Goal: Transaction & Acquisition: Book appointment/travel/reservation

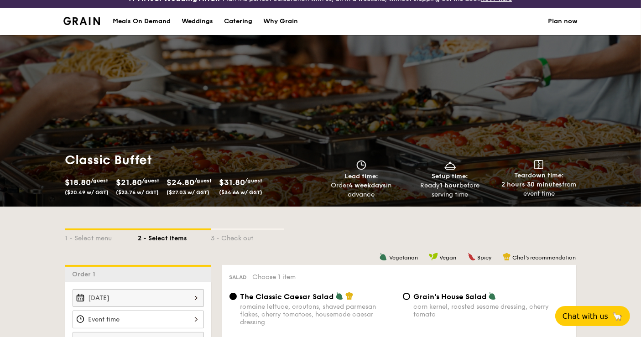
click at [236, 18] on div "Catering" at bounding box center [238, 21] width 28 height 27
select select
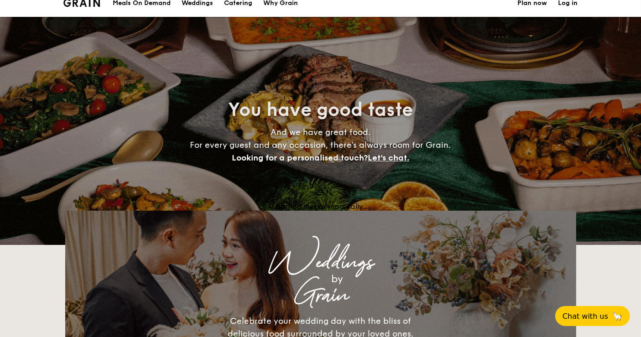
scroll to position [1502, 0]
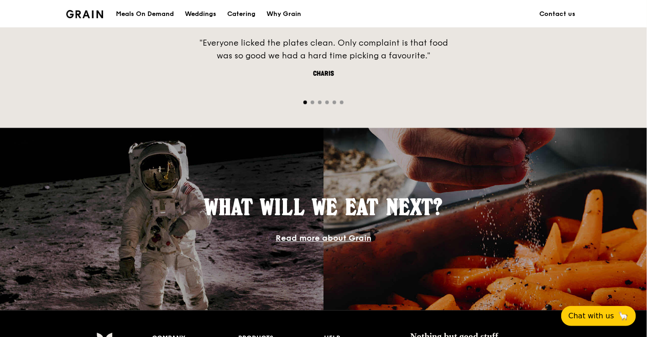
scroll to position [593, 0]
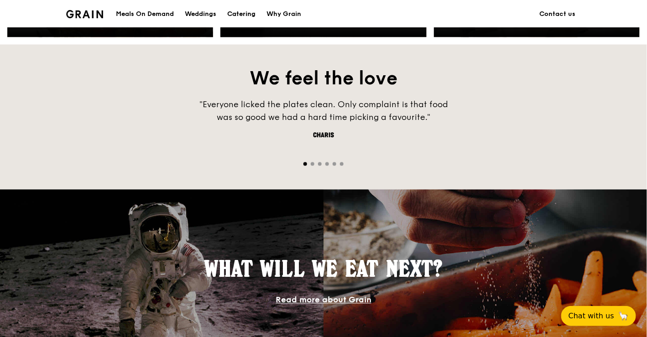
click at [236, 15] on div "Catering" at bounding box center [241, 13] width 28 height 27
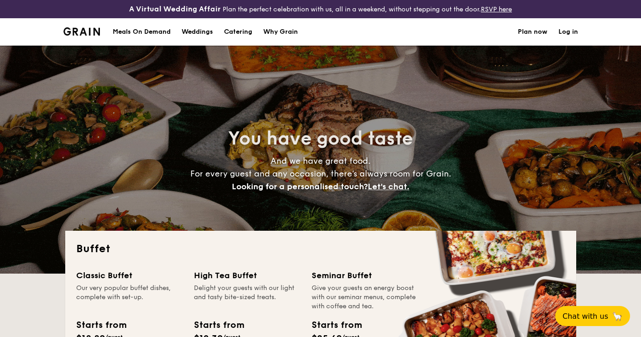
select select
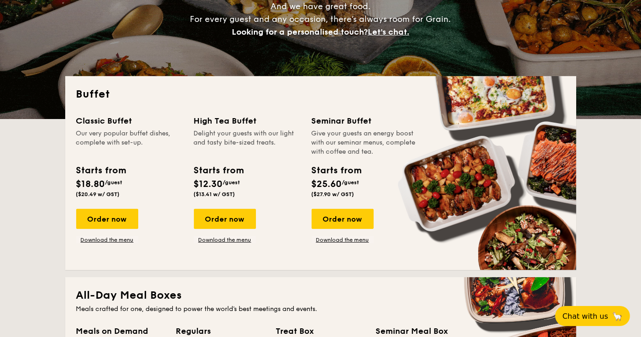
scroll to position [101, 0]
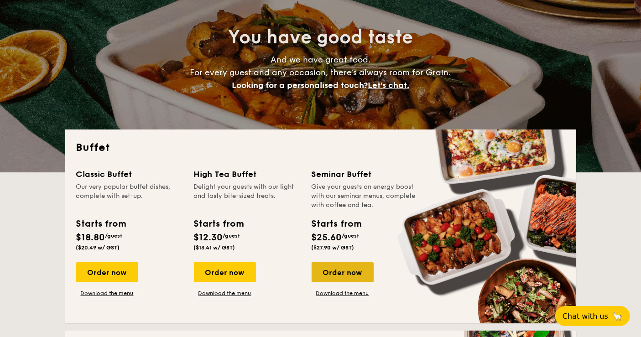
click at [360, 273] on div "Order now" at bounding box center [343, 272] width 62 height 20
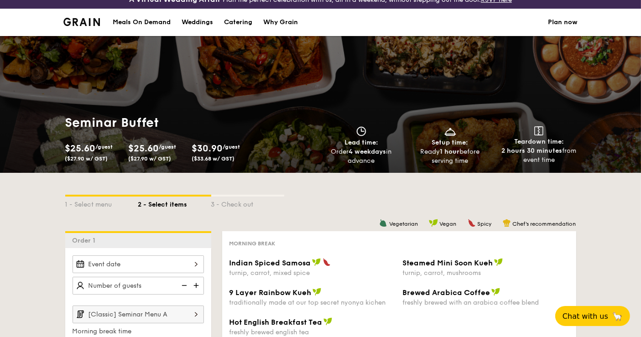
scroll to position [203, 0]
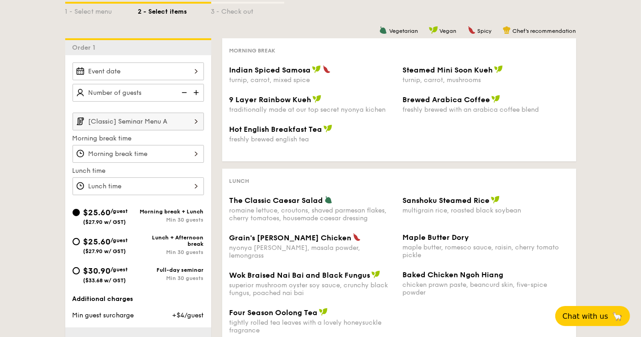
click at [184, 68] on div at bounding box center [138, 72] width 131 height 18
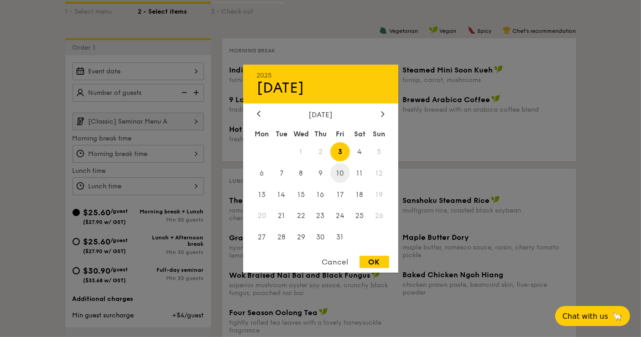
click at [343, 172] on span "10" at bounding box center [340, 173] width 20 height 20
click at [317, 168] on span "9" at bounding box center [321, 173] width 20 height 20
click at [372, 258] on div "OK" at bounding box center [375, 262] width 30 height 12
type input "[DATE]"
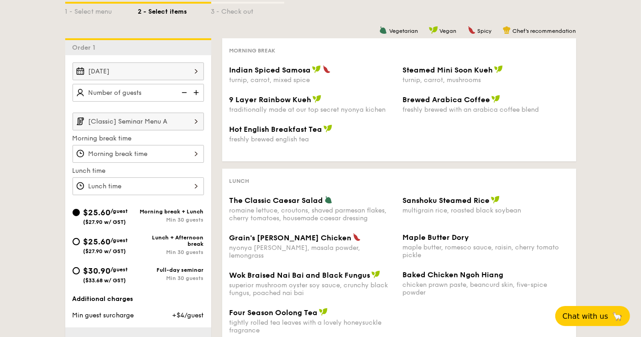
click at [189, 69] on div "[DATE]" at bounding box center [138, 72] width 131 height 18
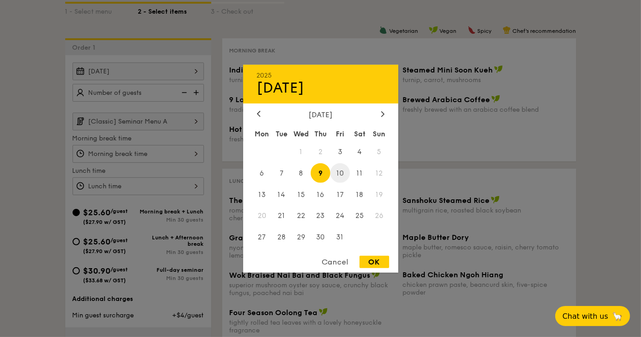
click at [336, 175] on span "10" at bounding box center [340, 173] width 20 height 20
click at [322, 174] on span "9" at bounding box center [321, 173] width 20 height 20
click at [330, 259] on div "Cancel" at bounding box center [335, 262] width 45 height 12
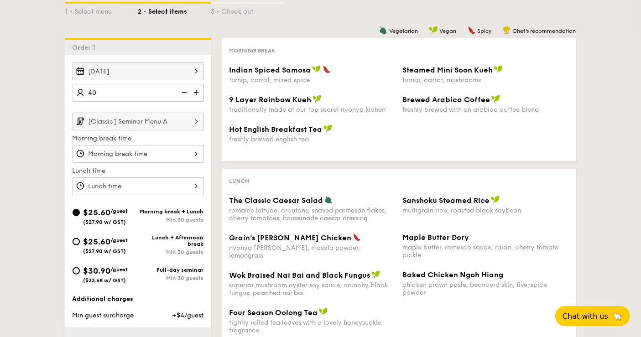
type input "40 guests"
click at [14, 123] on div "1 - Select menu 2 - Select items 3 - Check out Order 1 [DATE] 40 guests [Classi…" at bounding box center [320, 231] width 641 height 503
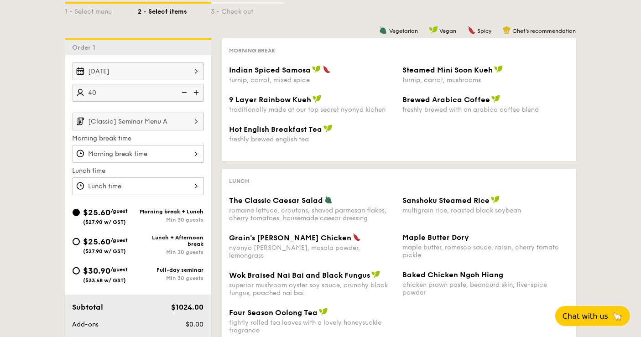
click at [166, 147] on div at bounding box center [138, 154] width 131 height 18
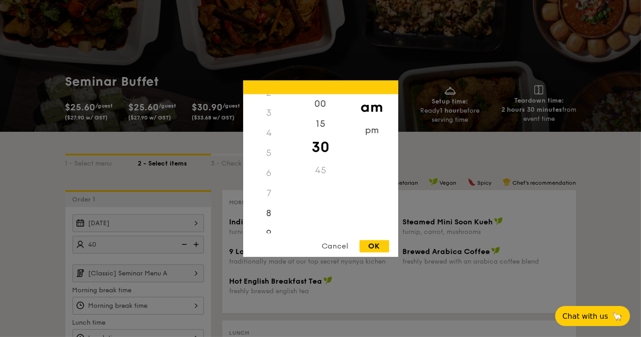
scroll to position [102, 0]
click at [274, 164] on div "8" at bounding box center [269, 166] width 52 height 26
click at [381, 244] on div "OK" at bounding box center [375, 246] width 30 height 12
type input "8:30AM"
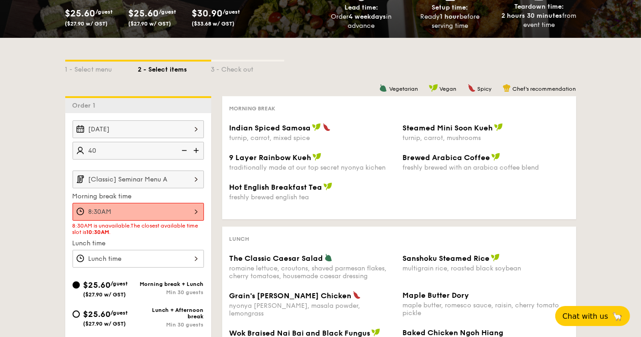
scroll to position [152, 0]
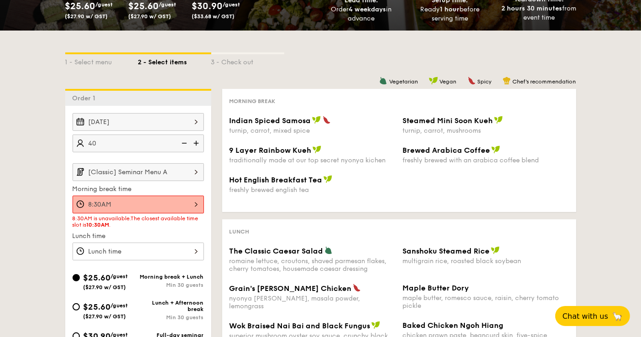
click at [36, 175] on div "1 - Select menu 2 - Select items 3 - Check out Order 1 [DATE] 40 guests [Classi…" at bounding box center [320, 273] width 641 height 484
click at [196, 121] on div "[DATE]" at bounding box center [138, 122] width 131 height 18
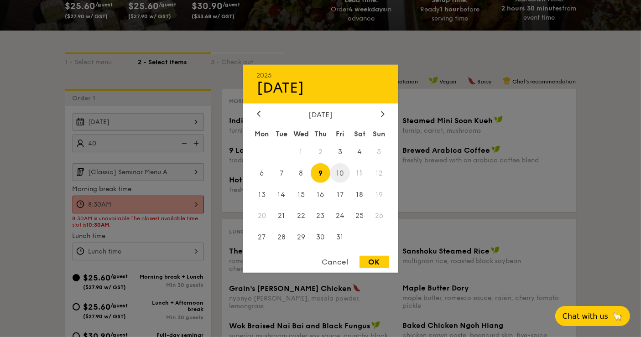
click at [340, 168] on span "10" at bounding box center [340, 173] width 20 height 20
click at [385, 264] on div "OK" at bounding box center [375, 262] width 30 height 12
type input "[DATE]"
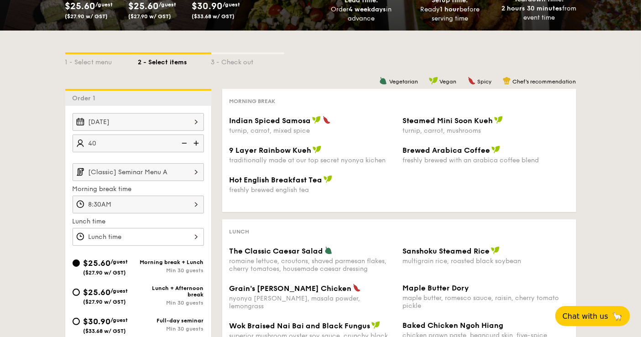
click at [143, 202] on div "8:30AM" at bounding box center [138, 205] width 131 height 18
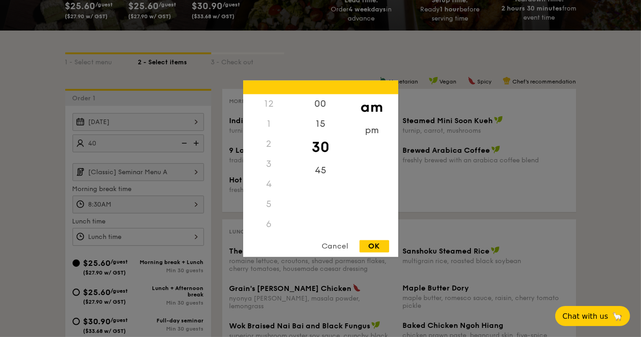
scroll to position [61, 0]
click at [42, 170] on div at bounding box center [320, 168] width 641 height 337
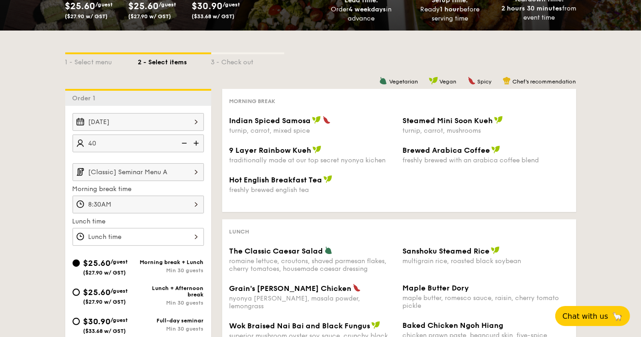
click at [151, 206] on div "8:30AM" at bounding box center [138, 205] width 131 height 18
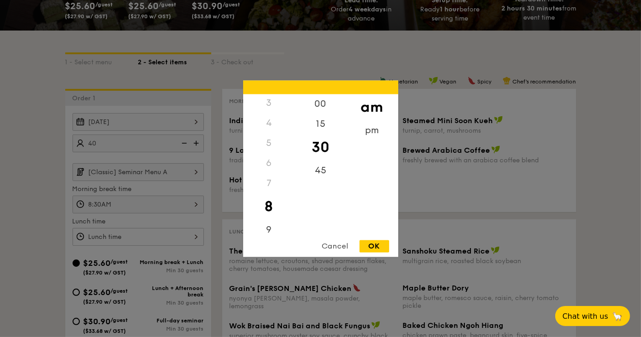
click at [370, 247] on div "OK" at bounding box center [375, 246] width 30 height 12
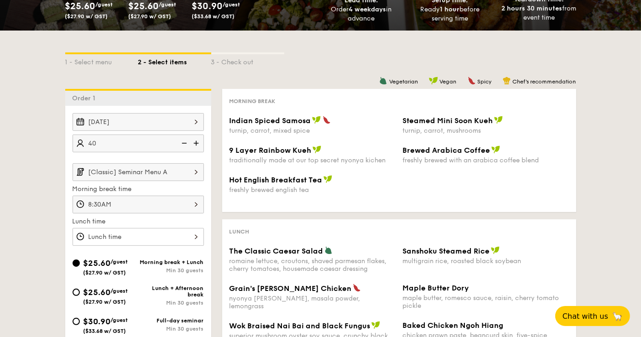
click at [117, 233] on div at bounding box center [138, 237] width 131 height 18
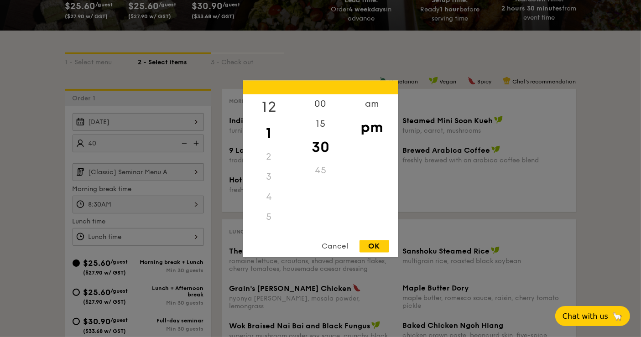
click at [264, 110] on div "12" at bounding box center [269, 107] width 52 height 26
click at [319, 106] on div "00" at bounding box center [321, 107] width 52 height 26
click at [378, 105] on div "am" at bounding box center [372, 107] width 52 height 26
click at [274, 105] on div "12" at bounding box center [269, 104] width 52 height 20
click at [269, 105] on div "12" at bounding box center [269, 104] width 52 height 20
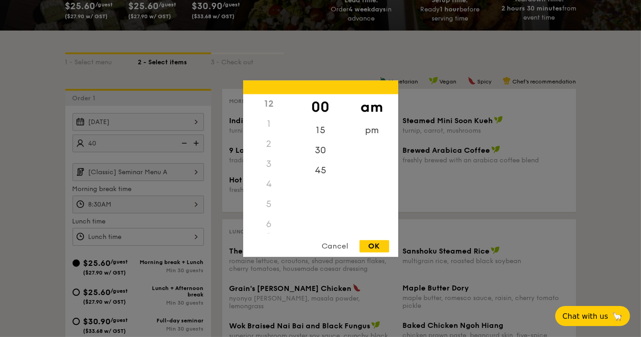
click at [264, 108] on div "12" at bounding box center [269, 104] width 52 height 20
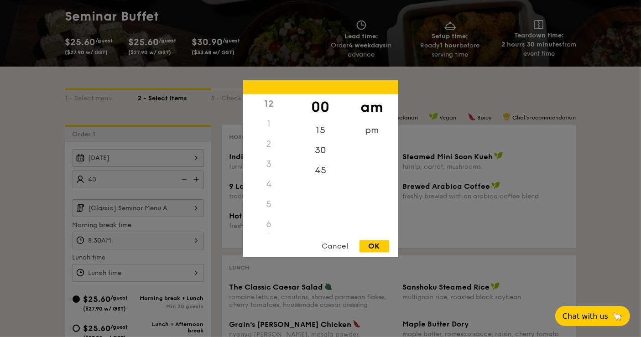
scroll to position [101, 0]
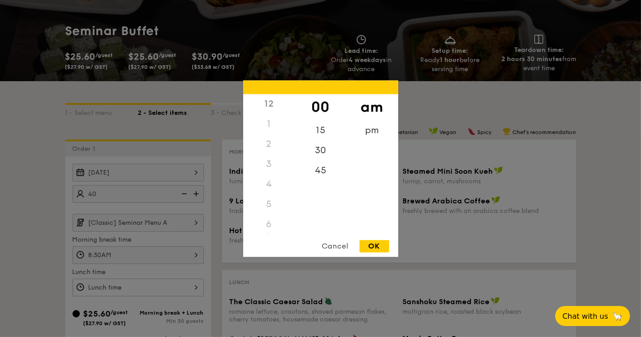
click at [268, 107] on div "12" at bounding box center [269, 104] width 52 height 20
click at [268, 123] on div "1" at bounding box center [269, 124] width 52 height 20
click at [266, 101] on div "12" at bounding box center [269, 104] width 52 height 20
click at [268, 101] on div "12" at bounding box center [269, 104] width 52 height 20
click at [270, 109] on div "12" at bounding box center [269, 104] width 52 height 20
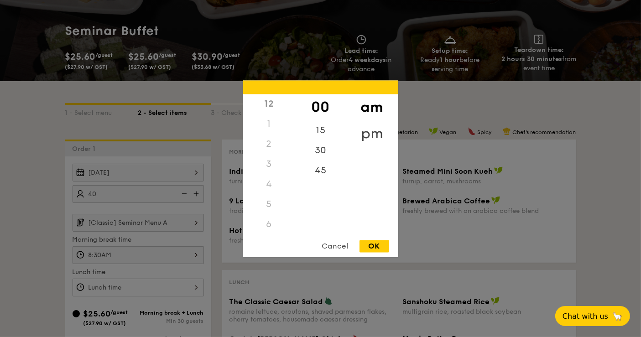
click at [369, 135] on div "pm" at bounding box center [372, 134] width 52 height 26
click at [322, 157] on div "30" at bounding box center [321, 154] width 52 height 26
click at [378, 244] on div "OK" at bounding box center [375, 246] width 30 height 12
type input "12:30PM"
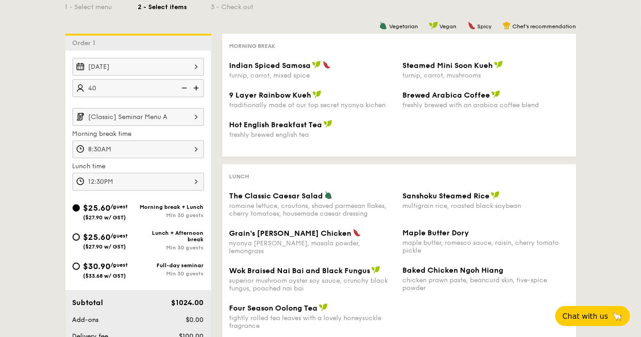
scroll to position [253, 0]
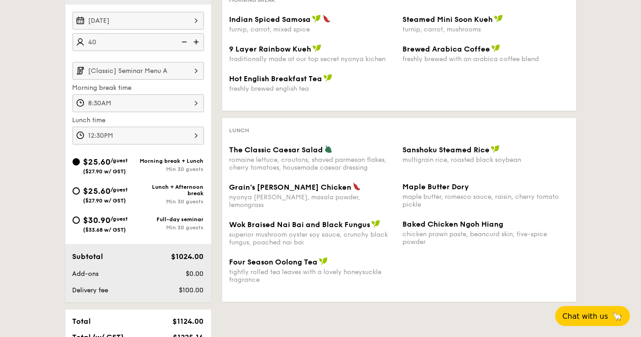
click at [30, 136] on div "1 - Select menu 2 - Select items 3 - Check out Order 1 [DATE] 40 guests [Classi…" at bounding box center [320, 164] width 641 height 470
click at [111, 218] on span "$30.90" at bounding box center [97, 220] width 27 height 10
click at [80, 218] on input "$30.90 /guest ($33.68 w/ GST) Full-day seminar Min 30 guests" at bounding box center [76, 220] width 7 height 7
radio input "true"
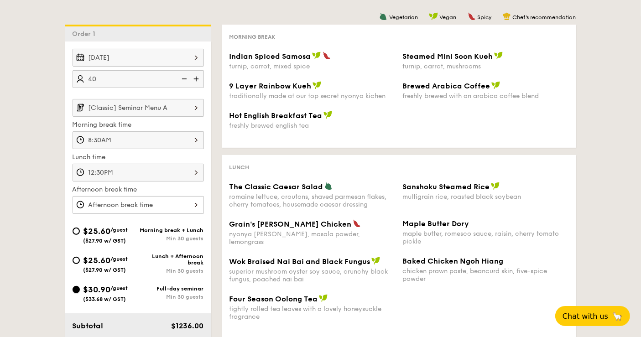
scroll to position [203, 0]
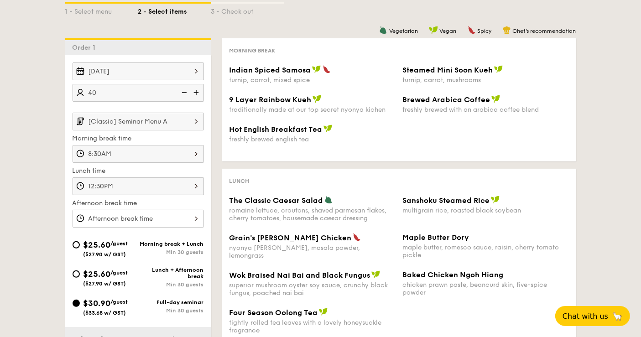
click at [161, 218] on div at bounding box center [138, 219] width 131 height 18
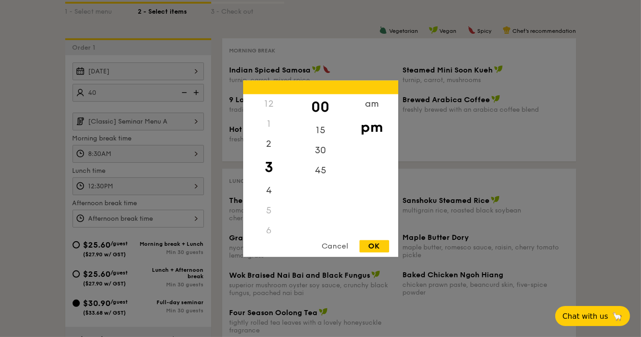
click at [377, 246] on div "OK" at bounding box center [375, 246] width 30 height 12
type input "3:00PM"
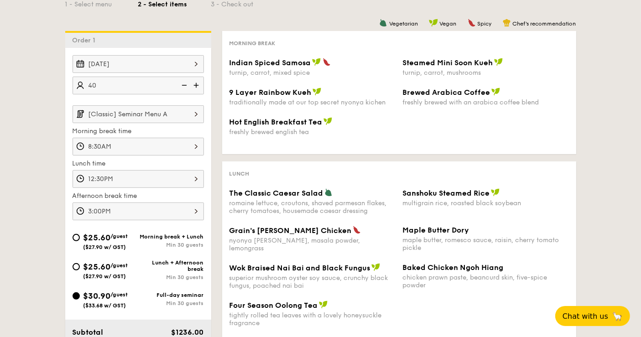
scroll to position [253, 0]
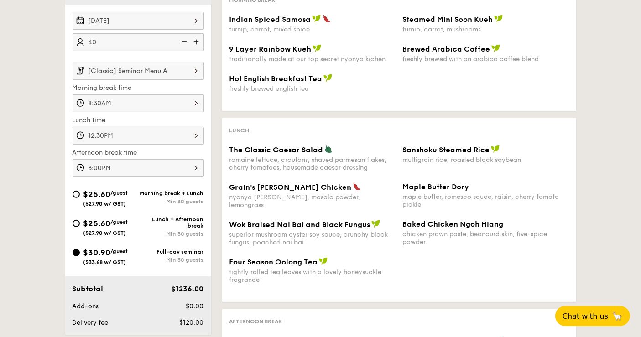
click at [23, 84] on div "1 - Select menu 2 - Select items 3 - Check out Order 1 [DATE] 40 guests [Classi…" at bounding box center [320, 188] width 641 height 519
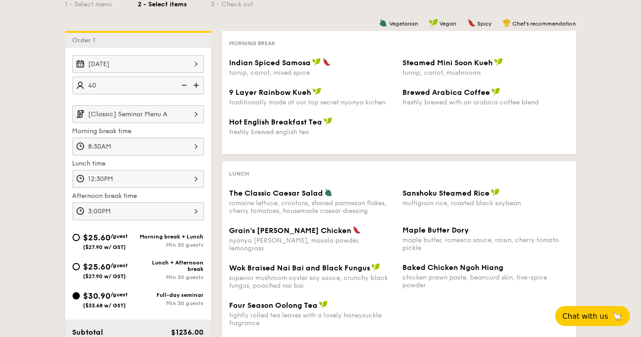
scroll to position [152, 0]
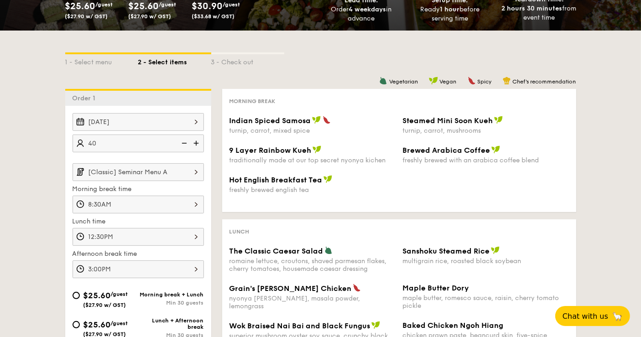
click at [155, 119] on div "[DATE]" at bounding box center [138, 122] width 131 height 18
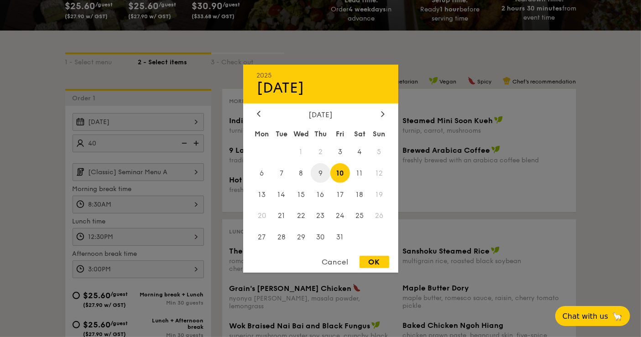
click at [323, 170] on span "9" at bounding box center [321, 173] width 20 height 20
click at [385, 265] on div "OK" at bounding box center [375, 262] width 30 height 12
type input "[DATE]"
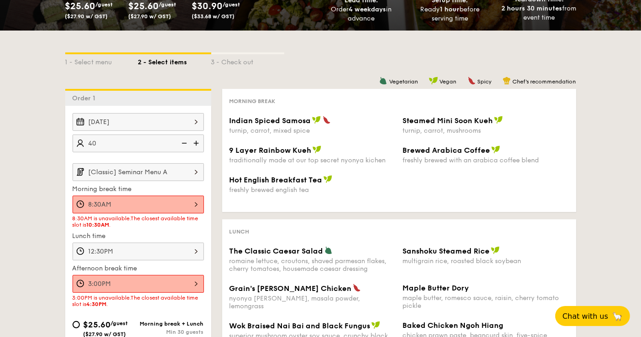
click at [34, 176] on div "1 - Select menu 2 - Select items 3 - Check out Order 1 [DATE] 40 guests [Classi…" at bounding box center [320, 296] width 641 height 531
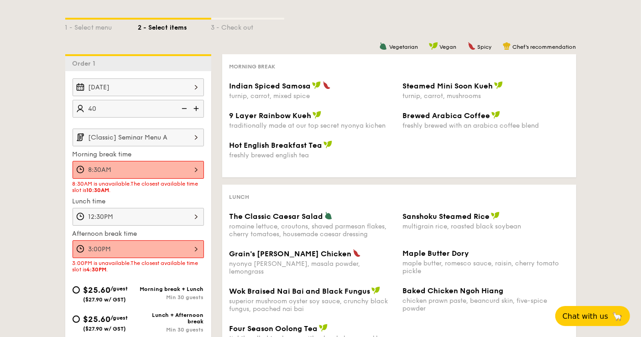
scroll to position [203, 0]
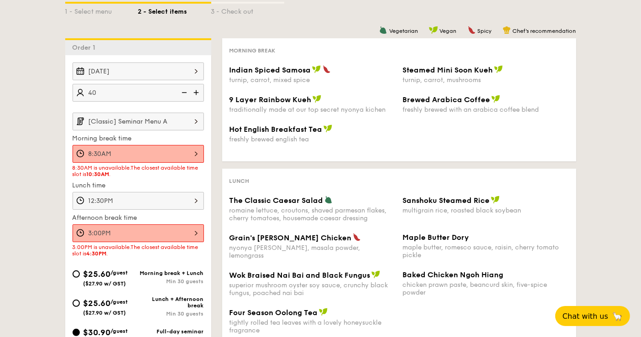
click at [43, 177] on div "1 - Select menu 2 - Select items 3 - Check out Order 1 [DATE] 40 guests [Classi…" at bounding box center [320, 245] width 641 height 531
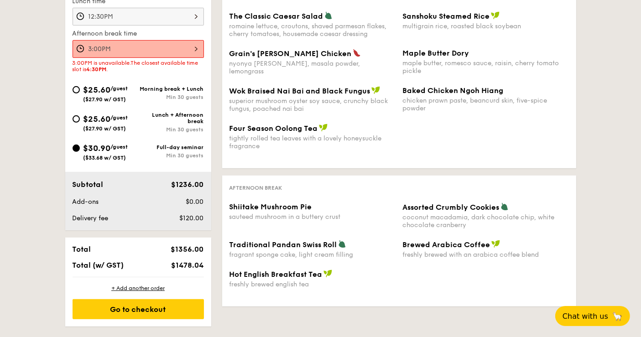
scroll to position [304, 0]
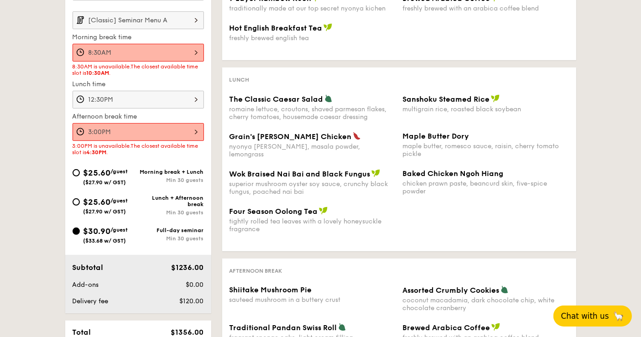
click at [600, 314] on span "Chat with us" at bounding box center [585, 316] width 48 height 9
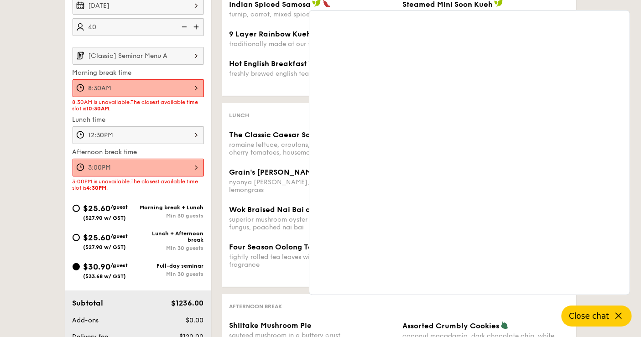
scroll to position [203, 0]
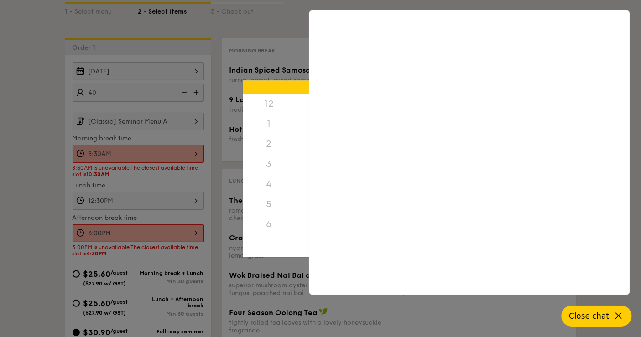
click at [132, 149] on div "8:30AM 12 1 2 3 4 5 6 7 8 9 10 11 00 15 30 45 am pm Cancel OK" at bounding box center [138, 154] width 131 height 18
click at [29, 152] on div at bounding box center [320, 168] width 641 height 337
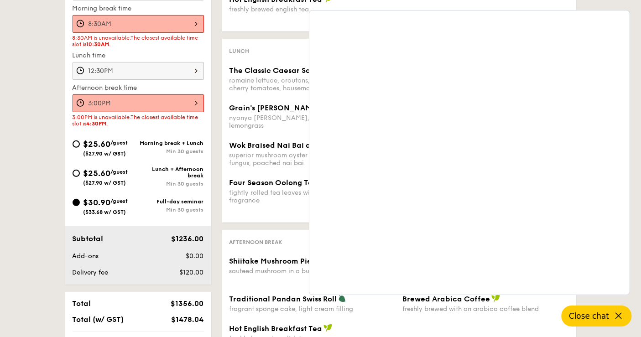
scroll to position [456, 0]
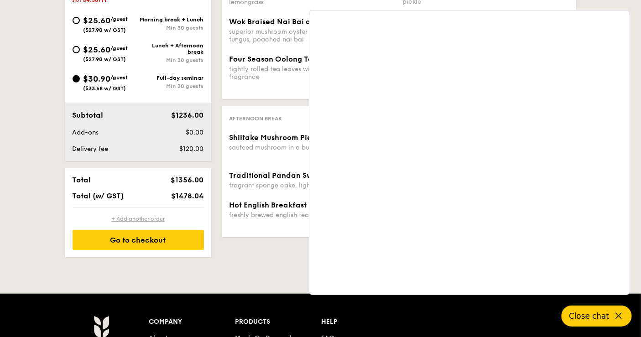
click at [142, 221] on div "+ Add another order" at bounding box center [138, 218] width 131 height 7
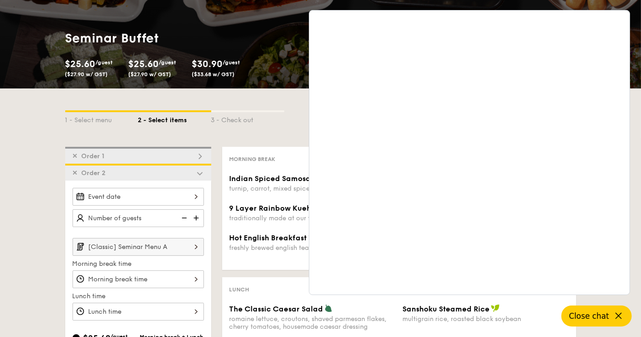
scroll to position [91, 0]
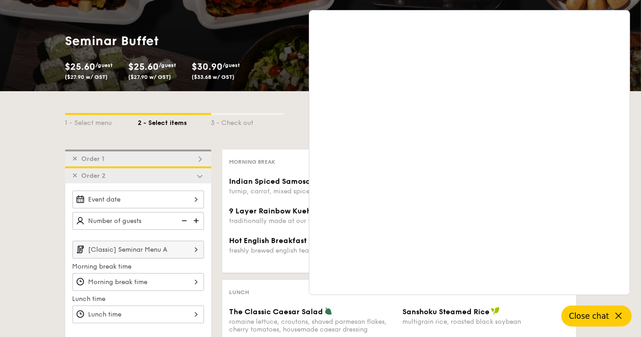
click at [136, 147] on div "1 - Select menu 2 - Select items 3 - Check out" at bounding box center [320, 120] width 511 height 58
click at [121, 154] on div "✕ Order 1" at bounding box center [138, 158] width 146 height 17
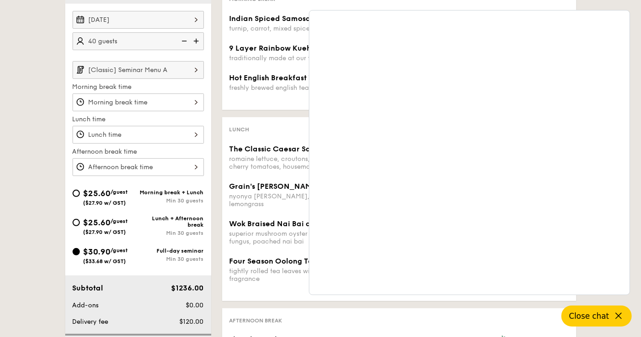
scroll to position [278, 0]
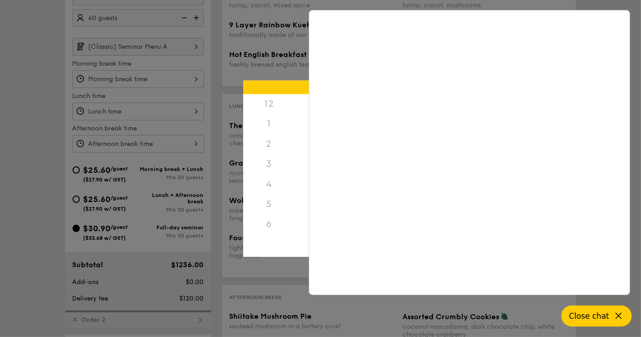
click at [145, 73] on div "12 1 2 3 4 5 6 7 8 9 10 11 00 15 30 45 am pm Cancel OK" at bounding box center [138, 79] width 131 height 18
click at [38, 82] on div at bounding box center [320, 168] width 641 height 337
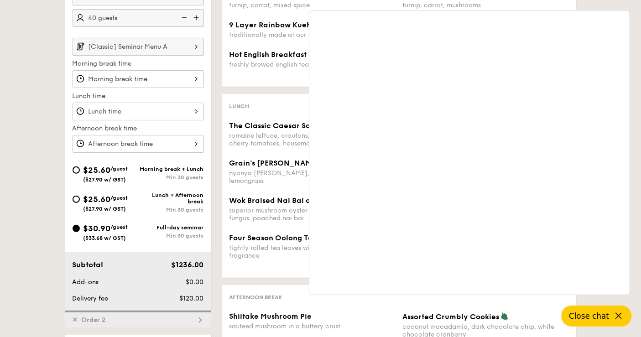
scroll to position [227, 0]
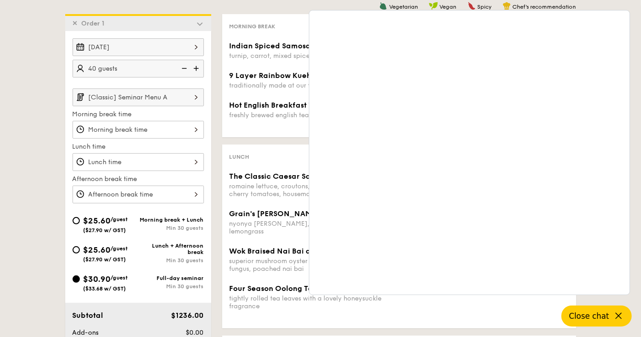
click at [47, 94] on div "1 - Select menu 2 - Select items 3 - Check out ✕ Order 1 [DATE] 40 guests [Clas…" at bounding box center [320, 215] width 641 height 519
click at [20, 79] on div "1 - Select menu 2 - Select items 3 - Check out ✕ Order 1 [DATE] 40 guests [Clas…" at bounding box center [320, 215] width 641 height 519
click at [151, 45] on div "[DATE]" at bounding box center [138, 47] width 131 height 18
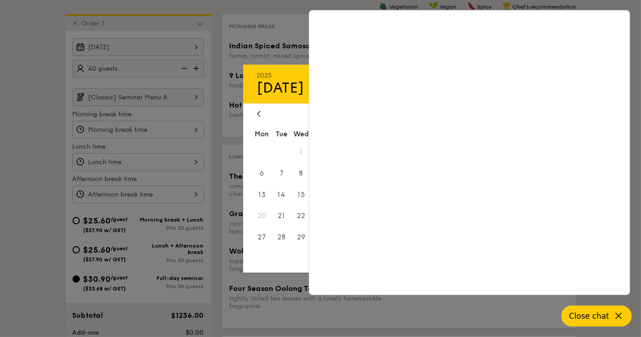
click at [274, 39] on div at bounding box center [320, 168] width 641 height 337
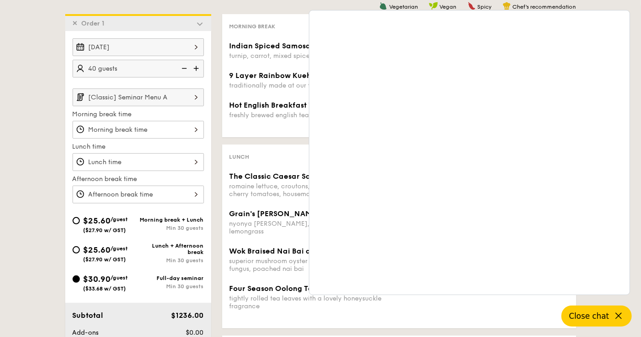
click at [38, 141] on div "1 - Select menu 2 - Select items 3 - Check out ✕ Order 1 [DATE] 40 guests [Clas…" at bounding box center [320, 215] width 641 height 519
click at [158, 50] on div "[DATE]" at bounding box center [138, 47] width 131 height 18
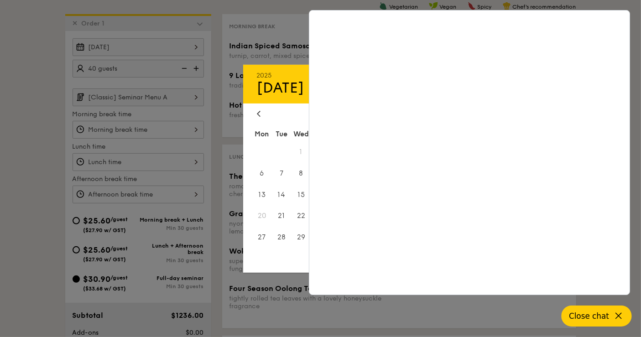
click at [0, 72] on div at bounding box center [320, 168] width 641 height 337
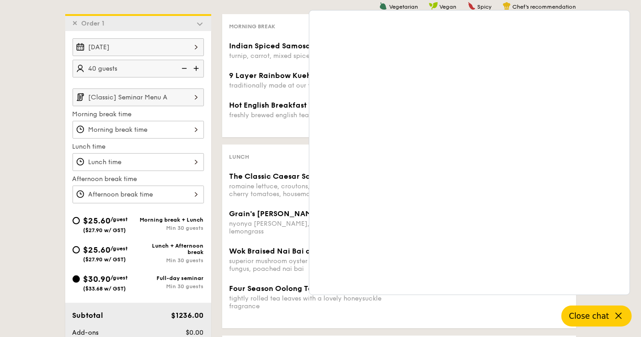
click at [22, 84] on div at bounding box center [320, 168] width 641 height 337
click at [106, 248] on span "$25.60" at bounding box center [97, 250] width 27 height 10
click at [80, 248] on input "$25.60 /guest ($27.90 w/ GST) Lunch + Afternoon break Min 30 guests" at bounding box center [76, 250] width 7 height 7
radio input "true"
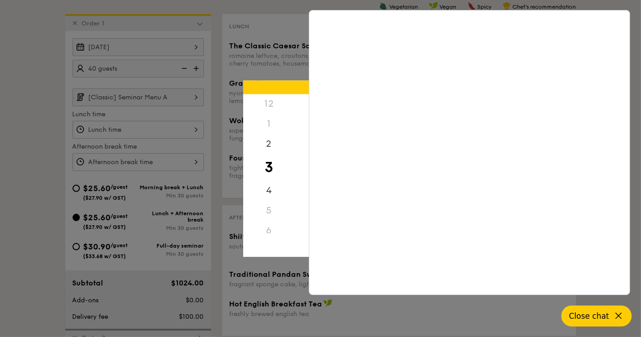
click at [139, 154] on div "12 1 2 3 4 5 6 7 8 9 10 11 00 15 30 45 am pm Cancel OK" at bounding box center [138, 162] width 131 height 18
click at [615, 321] on icon at bounding box center [619, 316] width 11 height 11
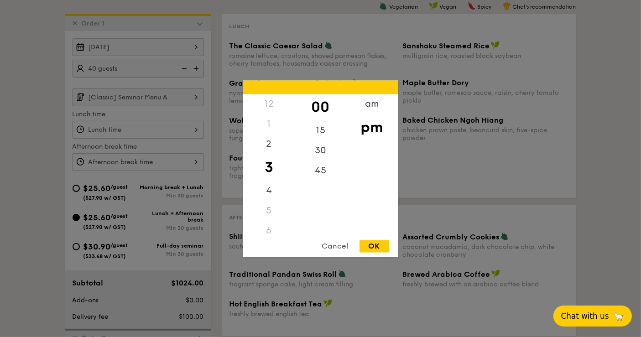
click at [383, 246] on div "OK" at bounding box center [375, 246] width 30 height 12
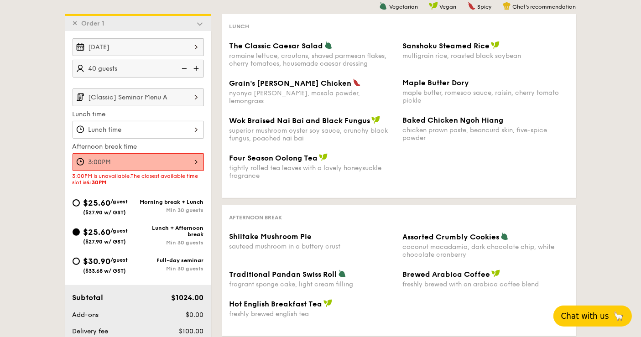
click at [134, 155] on div "3:00PM" at bounding box center [138, 162] width 131 height 18
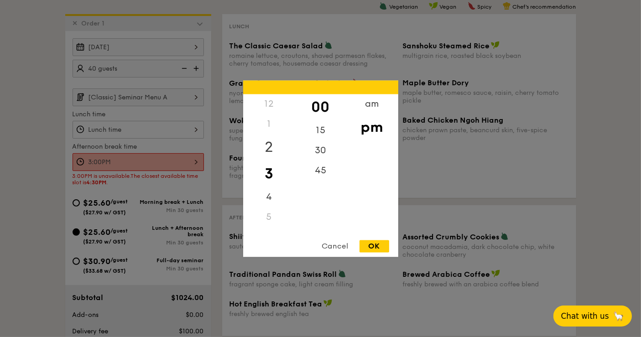
click at [265, 150] on div "2" at bounding box center [269, 147] width 52 height 26
click at [386, 244] on div "OK" at bounding box center [375, 246] width 30 height 12
type input "2:00PM"
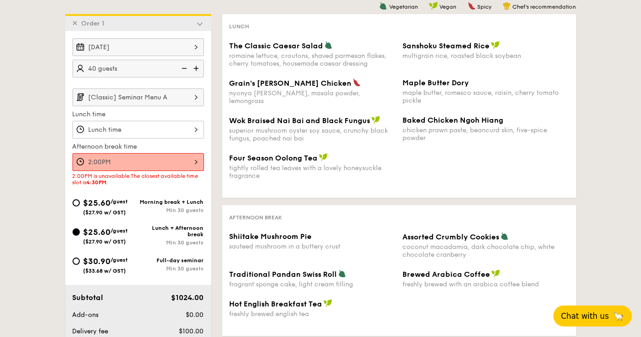
click at [152, 157] on div "2:00PM" at bounding box center [138, 162] width 131 height 18
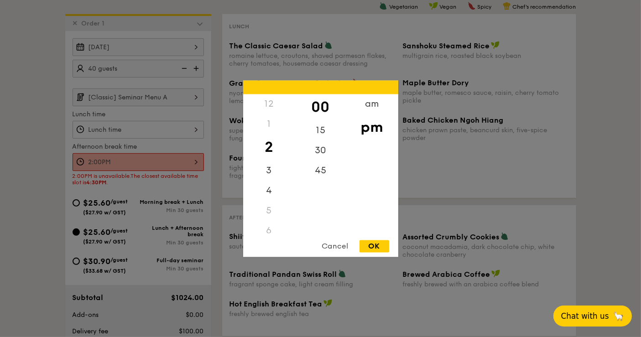
click at [340, 247] on div "Cancel" at bounding box center [335, 246] width 45 height 12
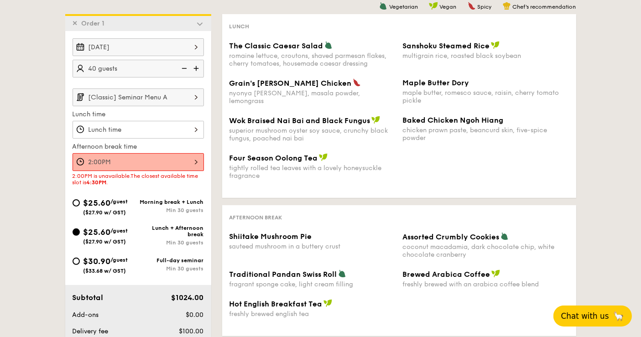
click at [52, 157] on div "1 - Select menu 2 - Select items 3 - Check out ✕ Order 1 [DATE] 40 guests [Clas…" at bounding box center [320, 206] width 641 height 501
click at [114, 199] on span "/guest" at bounding box center [119, 202] width 17 height 6
click at [80, 199] on input "$25.60 /guest ($27.90 w/ GST) Morning break + Lunch Min 30 guests" at bounding box center [76, 202] width 7 height 7
radio input "true"
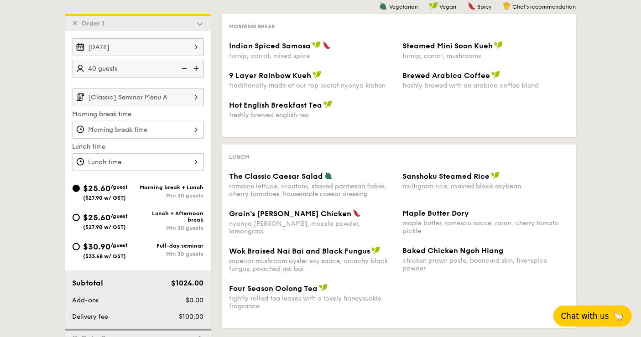
click at [135, 96] on input "[Classic] Seminar Menu A" at bounding box center [138, 98] width 131 height 18
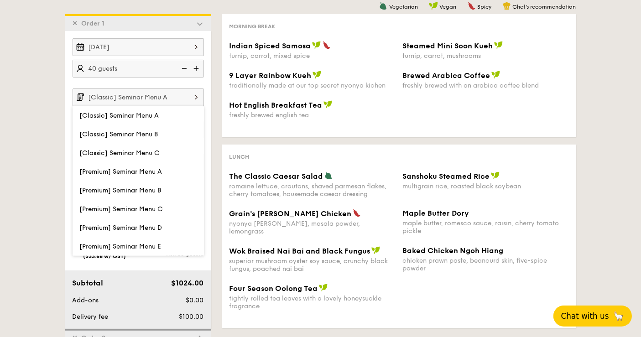
click at [39, 83] on div "1 - Select menu 2 - Select items 3 - Check out ✕ Order 1 [DATE] 40 guests [Clas…" at bounding box center [320, 199] width 641 height 487
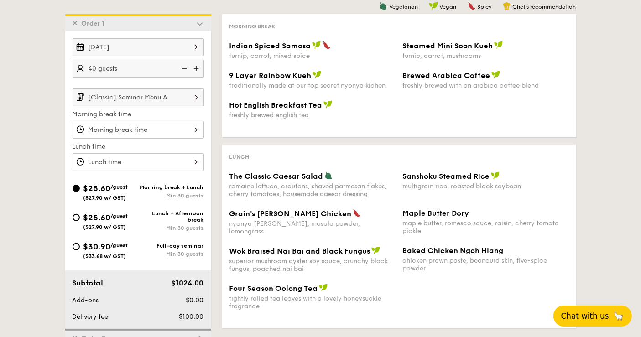
click at [172, 128] on div at bounding box center [138, 130] width 131 height 18
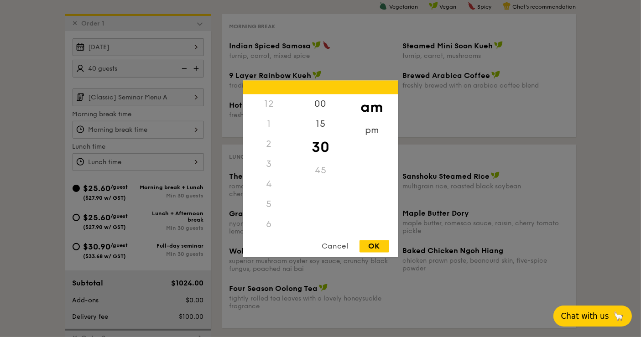
scroll to position [102, 0]
click at [277, 163] on div "8" at bounding box center [269, 166] width 52 height 26
click at [376, 242] on div "OK" at bounding box center [375, 246] width 30 height 12
type input "8:30AM"
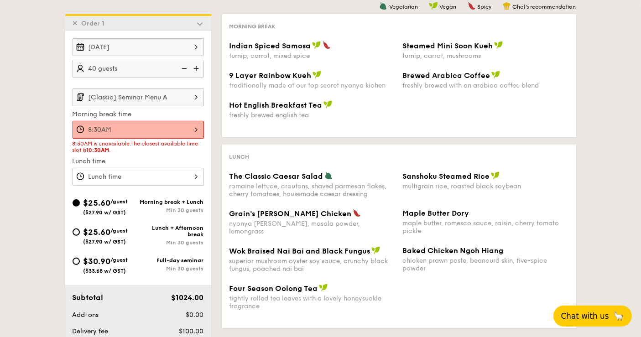
click at [143, 180] on div at bounding box center [138, 177] width 131 height 18
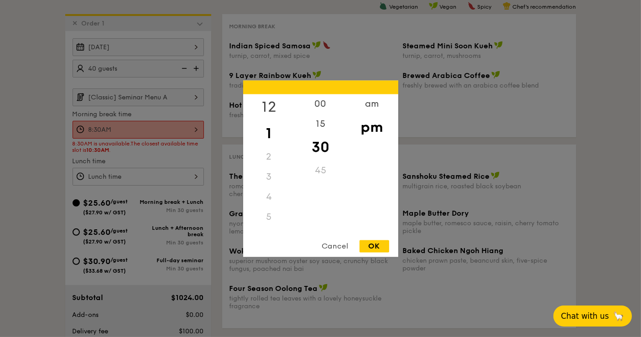
click at [272, 107] on div "12" at bounding box center [269, 107] width 52 height 26
click at [375, 250] on div "OK" at bounding box center [375, 246] width 30 height 12
type input "12:30PM"
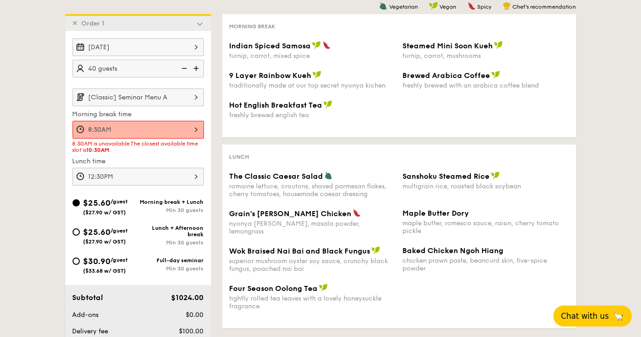
scroll to position [278, 0]
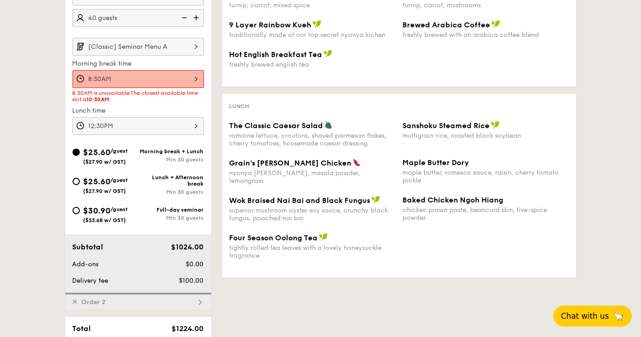
click at [103, 206] on span "$30.90" at bounding box center [97, 211] width 27 height 10
click at [87, 209] on span "$30.90" at bounding box center [97, 211] width 27 height 10
click at [80, 209] on input "$30.90 /guest ($33.68 w/ GST) Full-day seminar Min 30 guests" at bounding box center [76, 210] width 7 height 7
radio input "true"
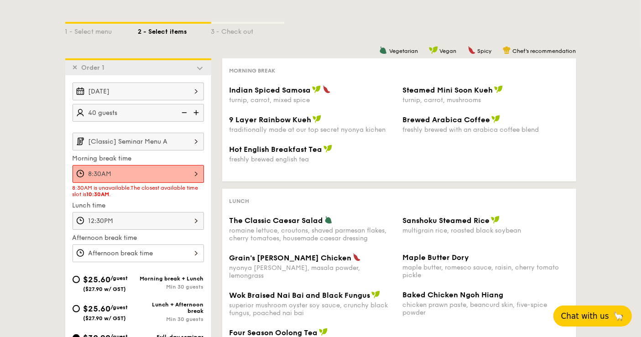
scroll to position [253, 0]
